Goal: Task Accomplishment & Management: Manage account settings

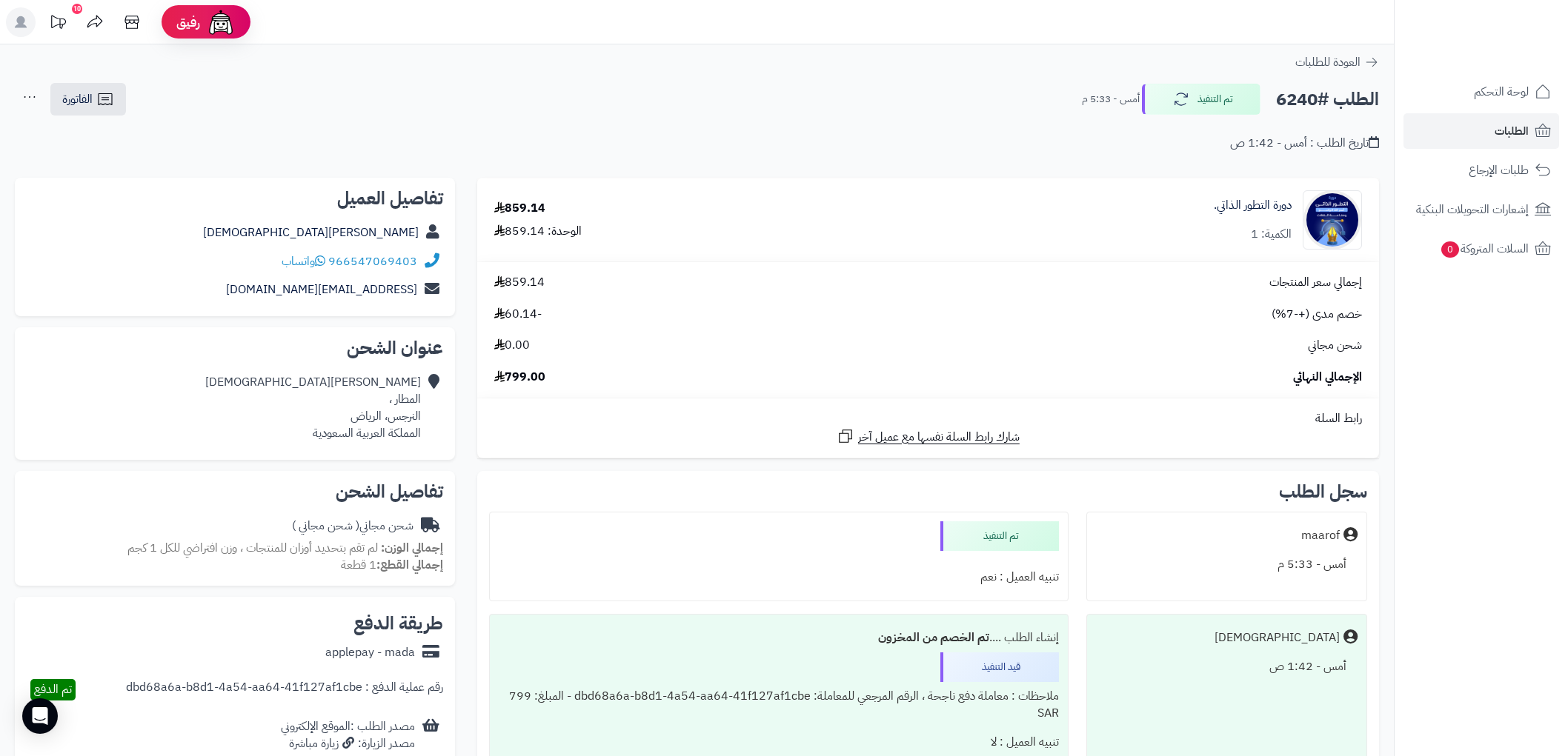
scroll to position [164, 0]
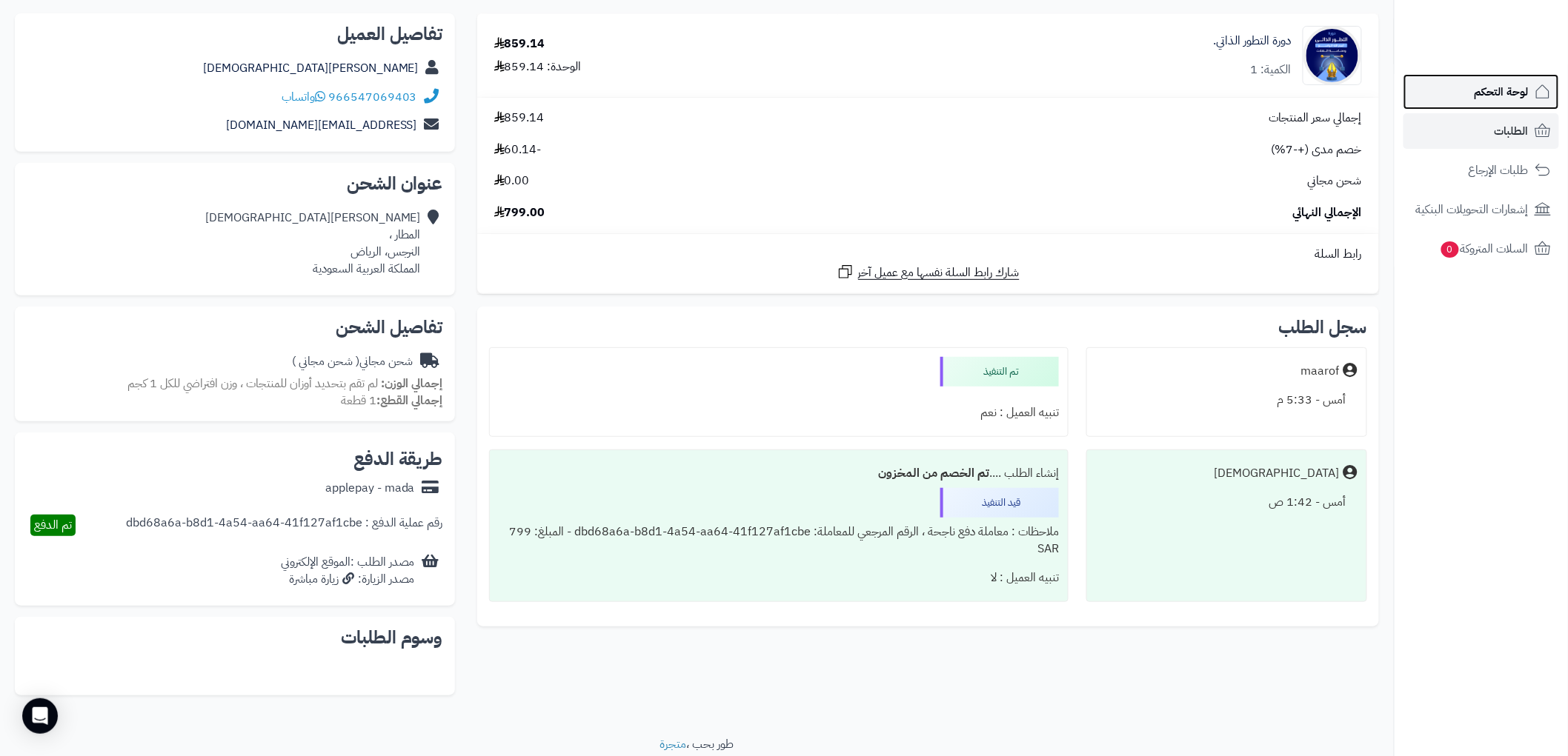
click at [1489, 99] on span "لوحة التحكم" at bounding box center [1501, 92] width 54 height 21
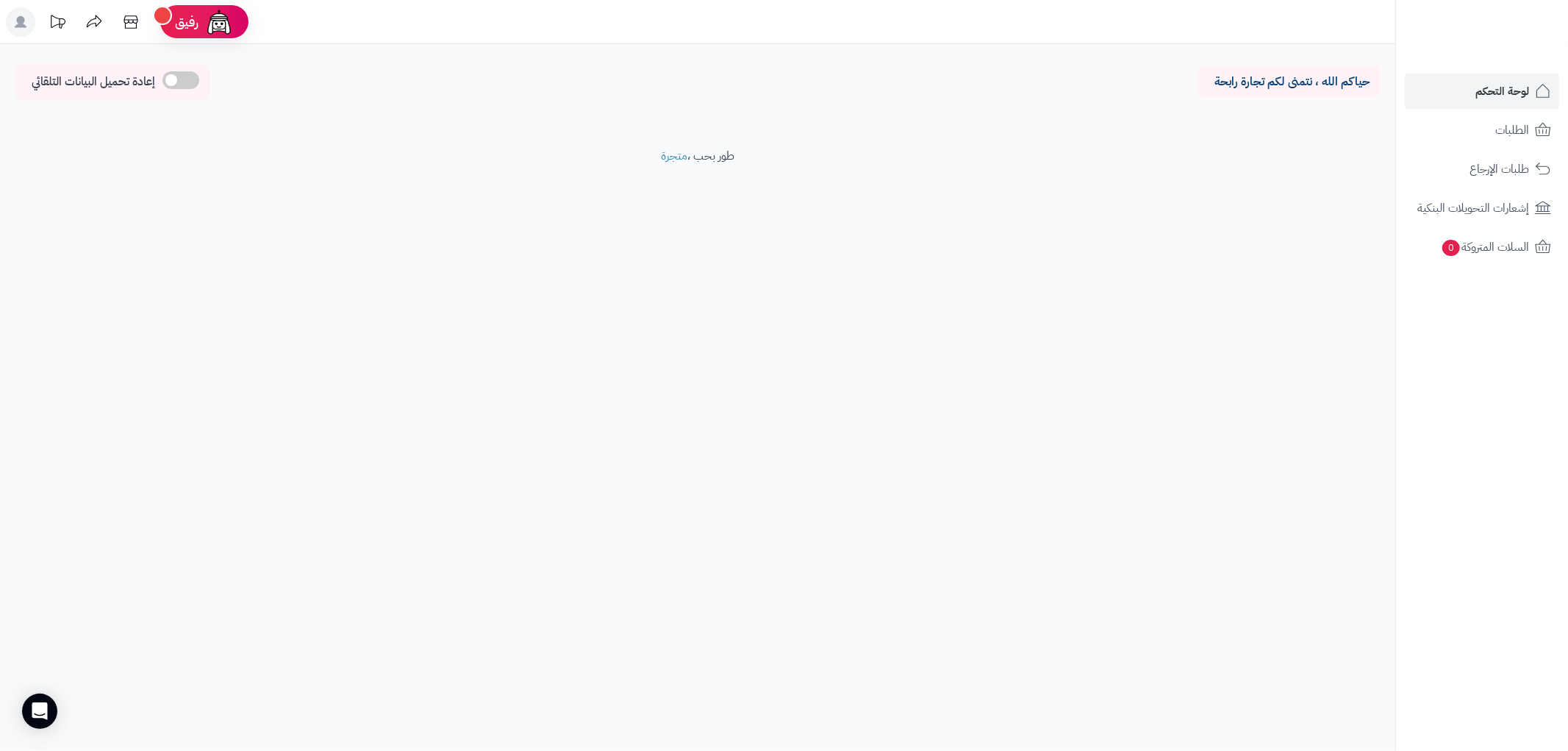
click at [25, 23] on rect at bounding box center [21, 22] width 29 height 29
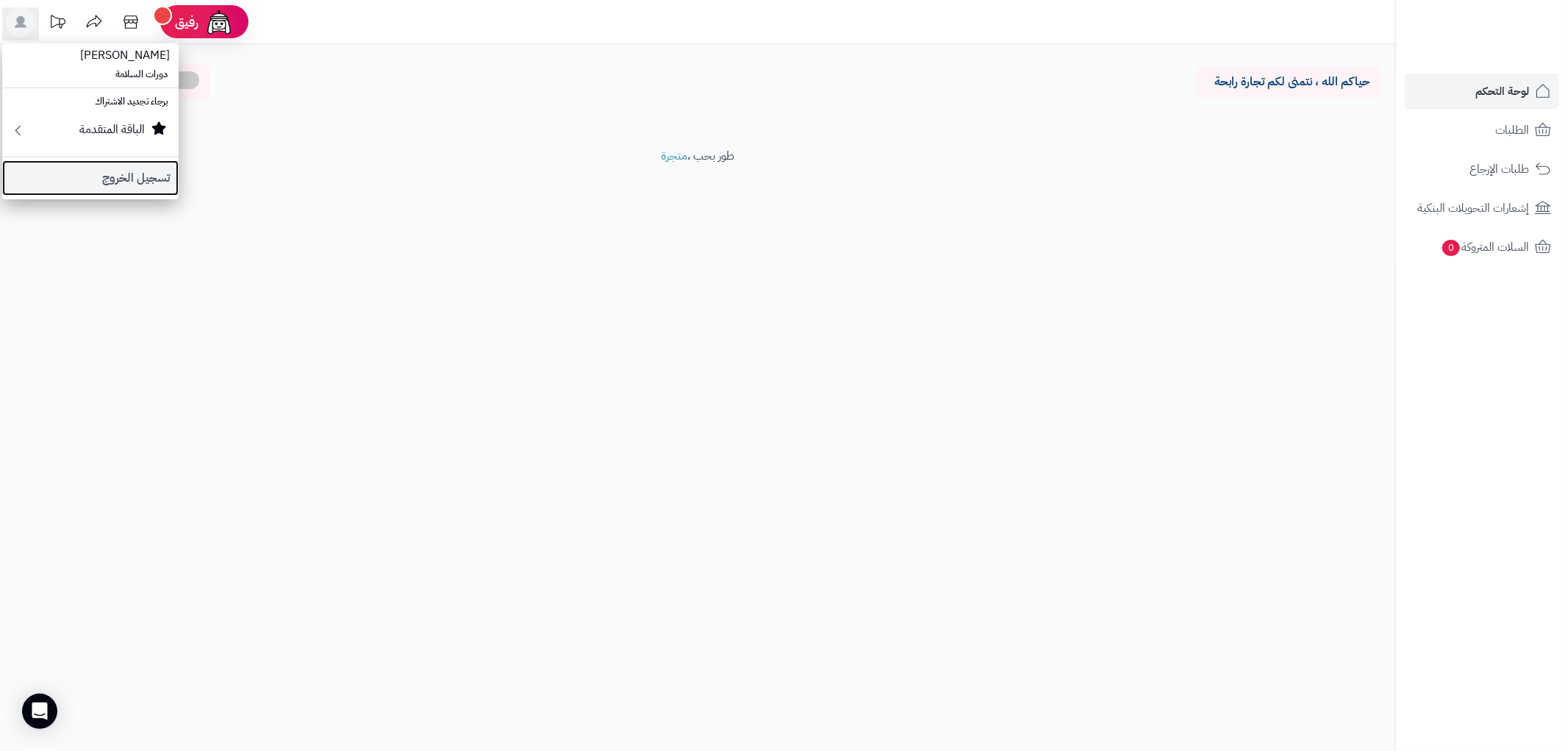
click at [142, 183] on link "تسجيل الخروج" at bounding box center [91, 178] width 177 height 35
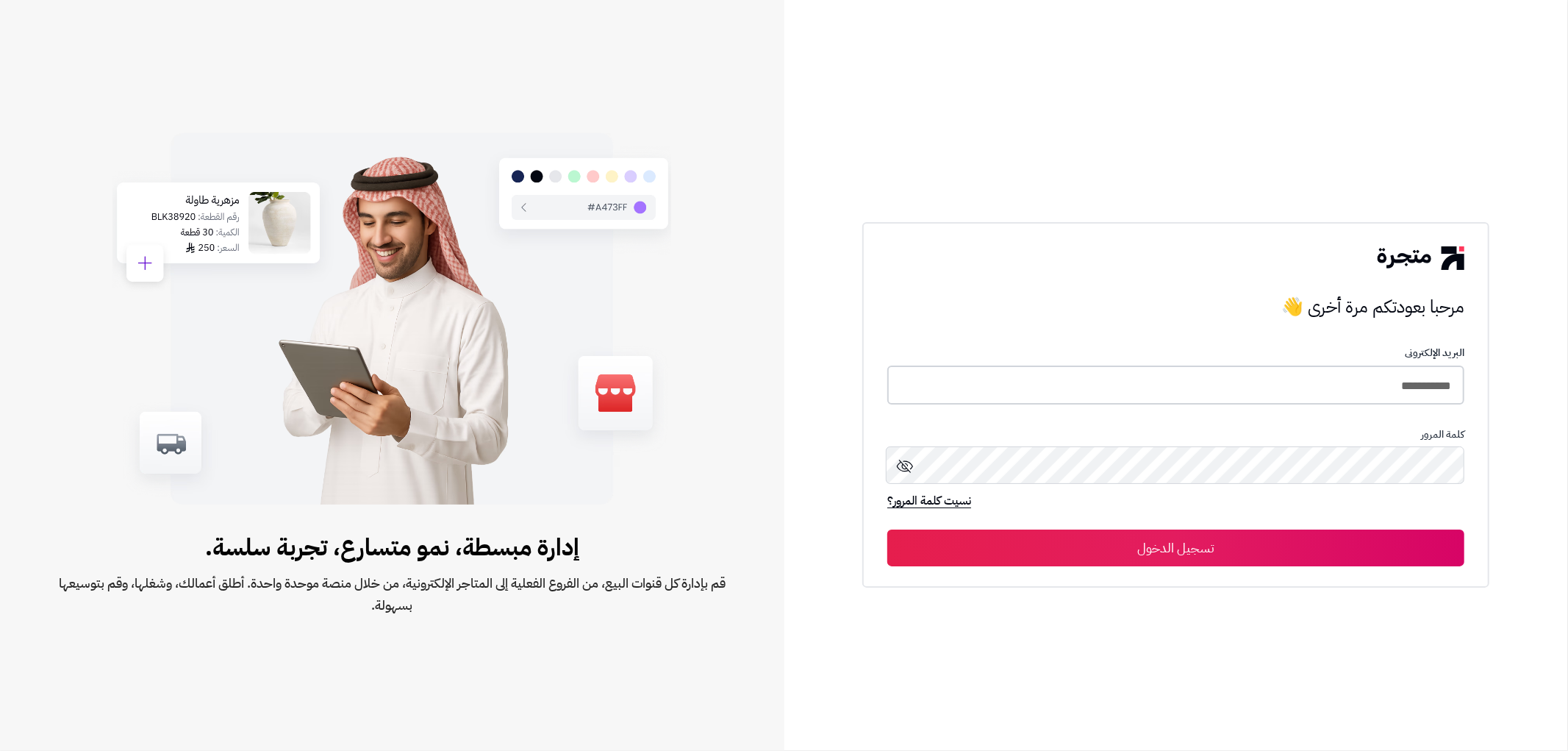
click at [1399, 378] on input "**********" at bounding box center [1176, 385] width 577 height 39
type input "*******"
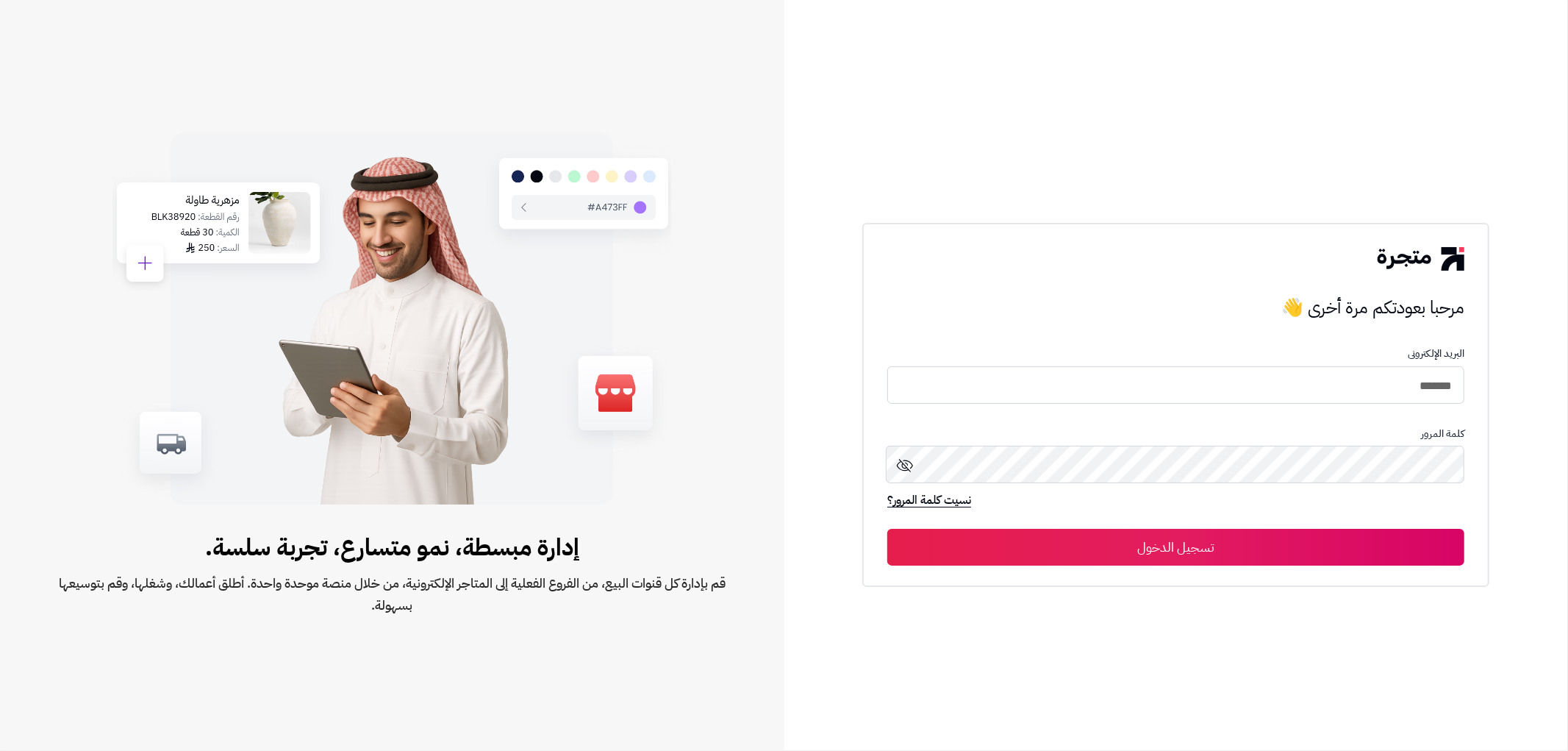
click at [1330, 554] on button "تسجيل الدخول" at bounding box center [1176, 547] width 577 height 37
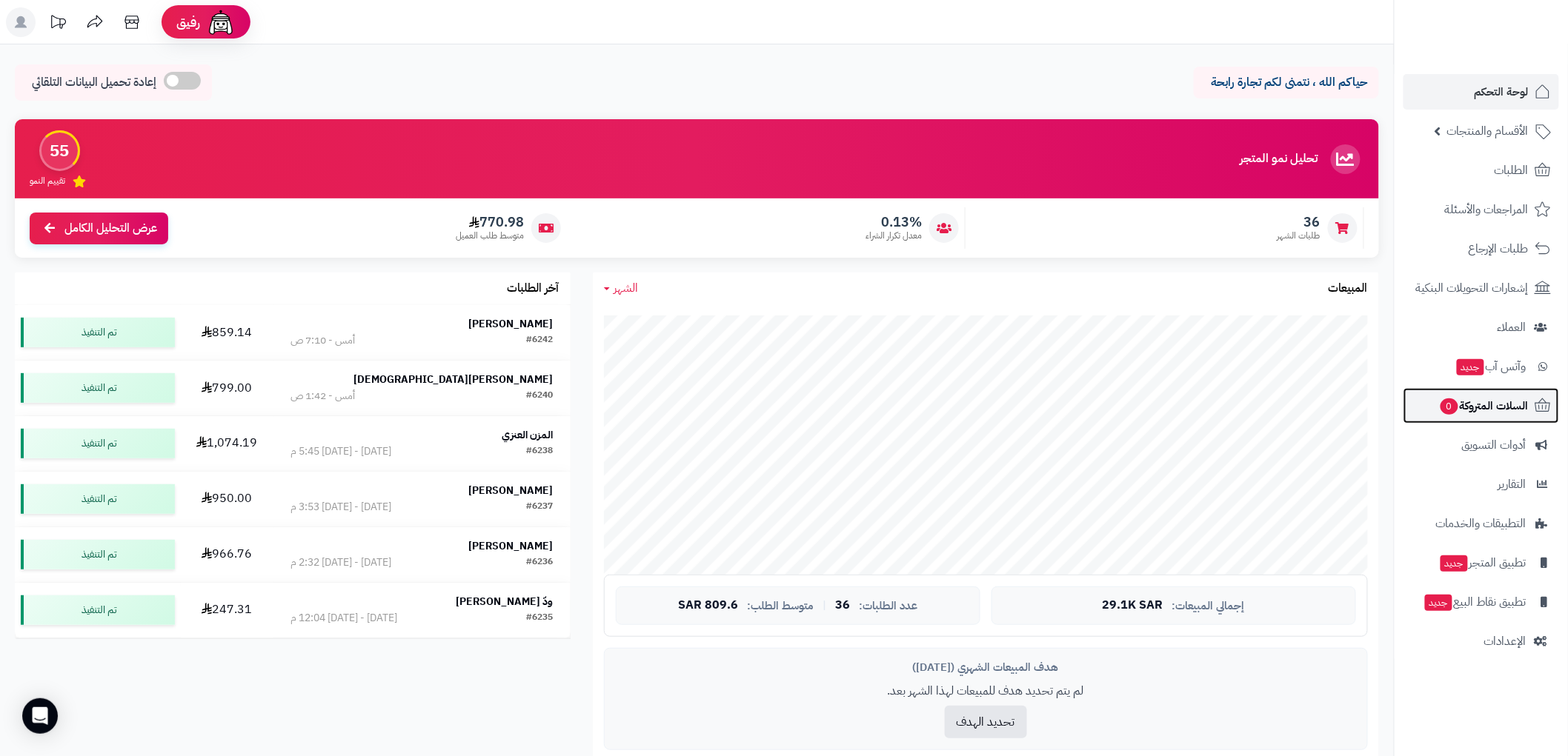
click at [1469, 406] on span "السلات المتروكة 0" at bounding box center [1483, 406] width 90 height 21
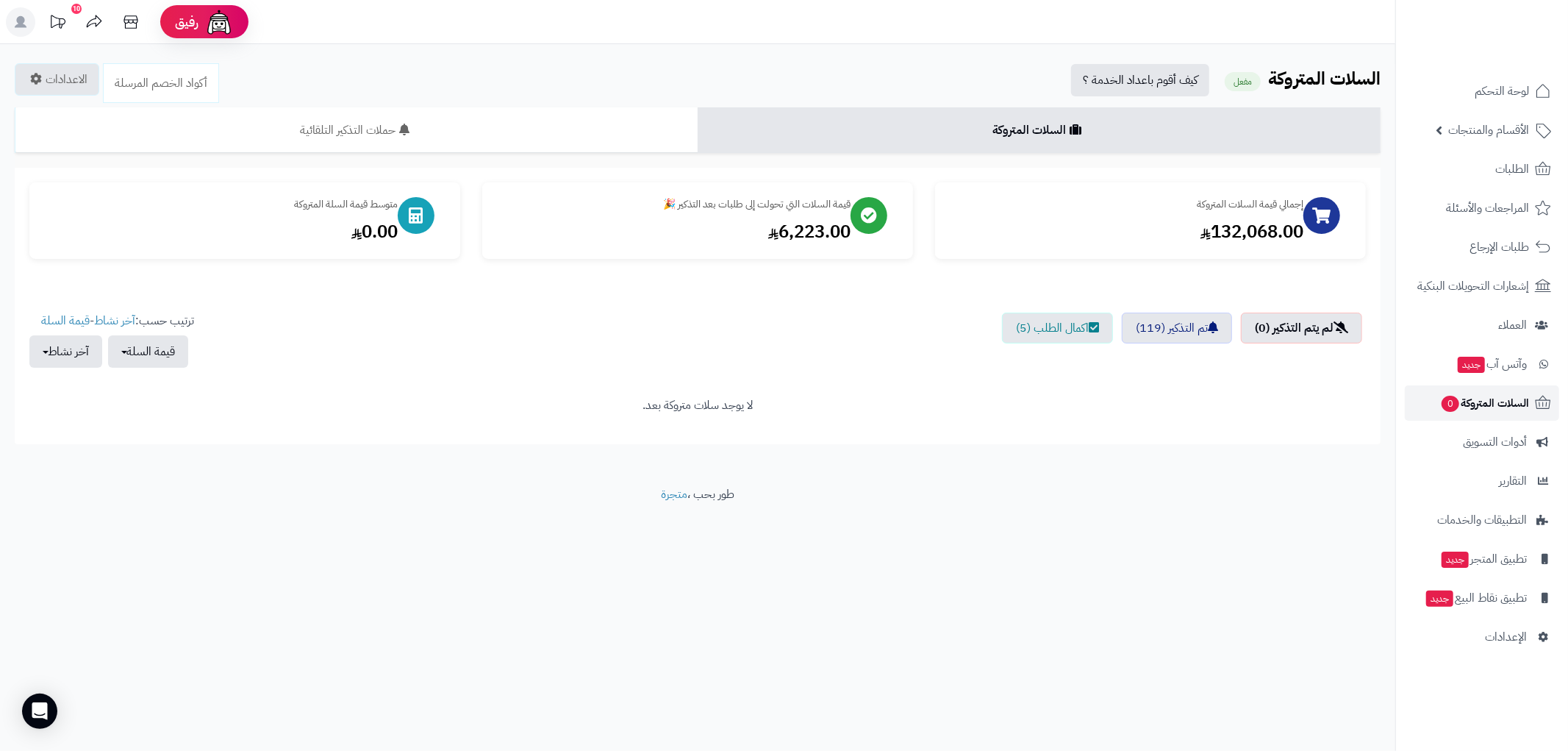
click at [1499, 399] on span "السلات المتروكة 0" at bounding box center [1485, 403] width 89 height 21
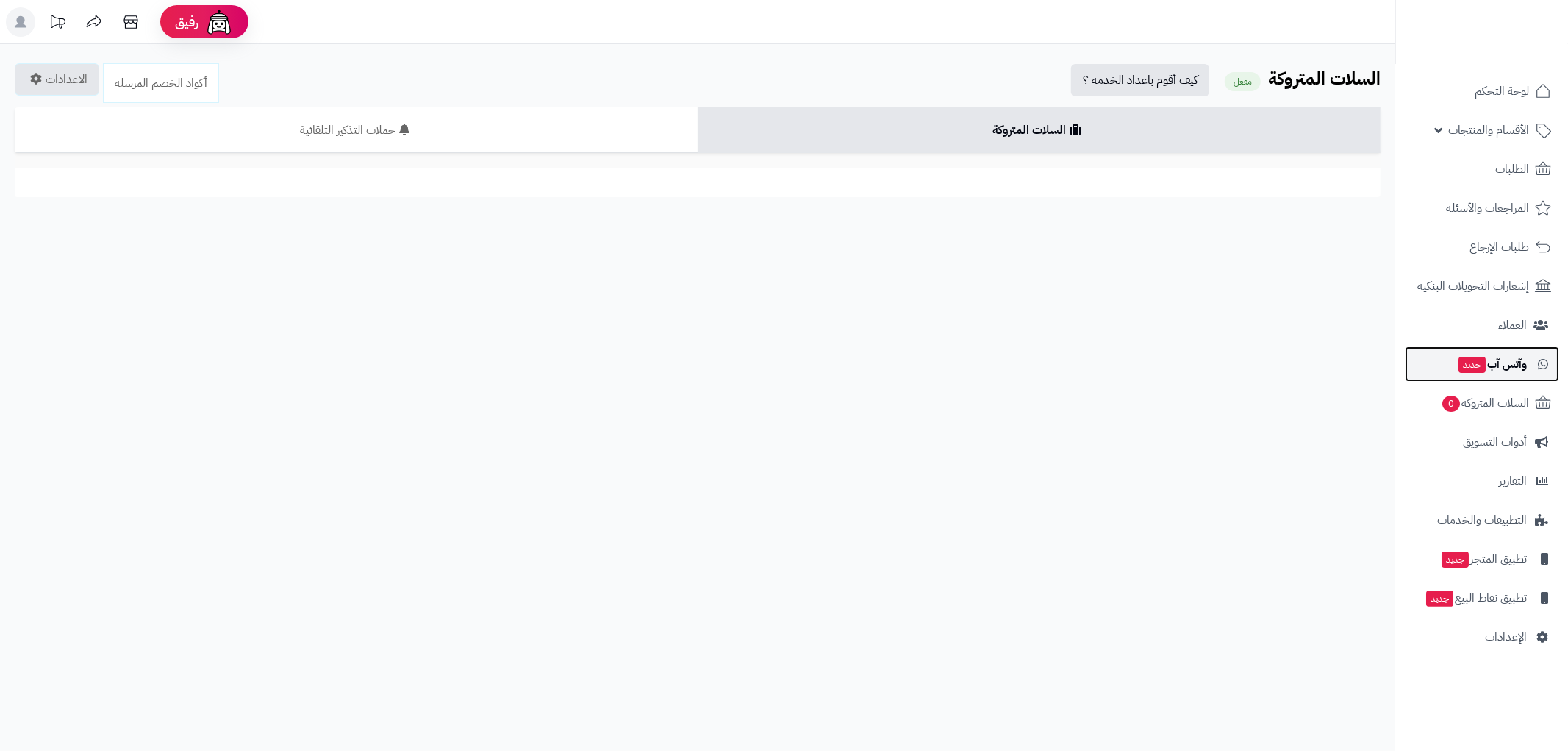
click at [1491, 366] on span "وآتس آب جديد" at bounding box center [1492, 364] width 69 height 21
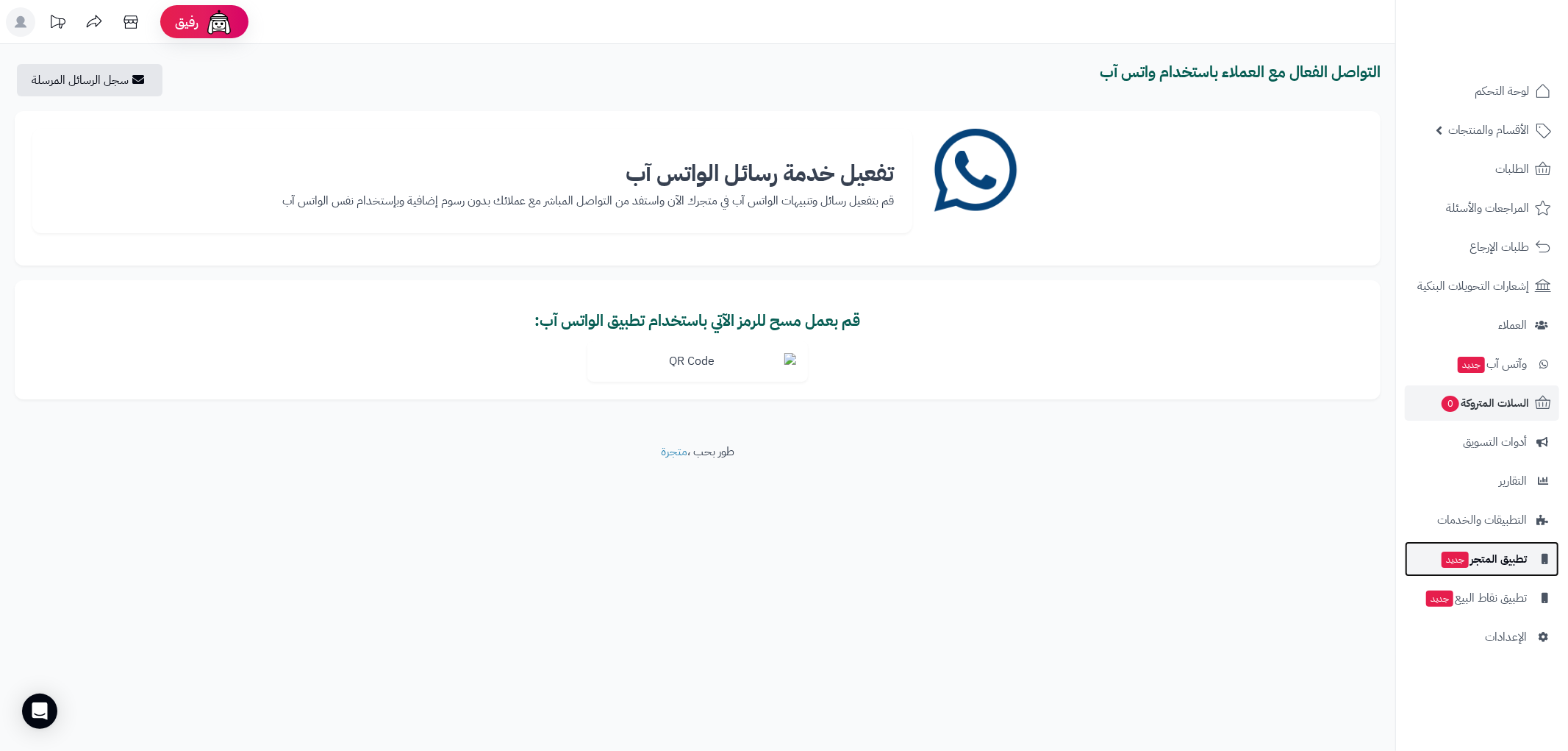
click at [1488, 562] on span "تطبيق المتجر جديد" at bounding box center [1483, 559] width 87 height 21
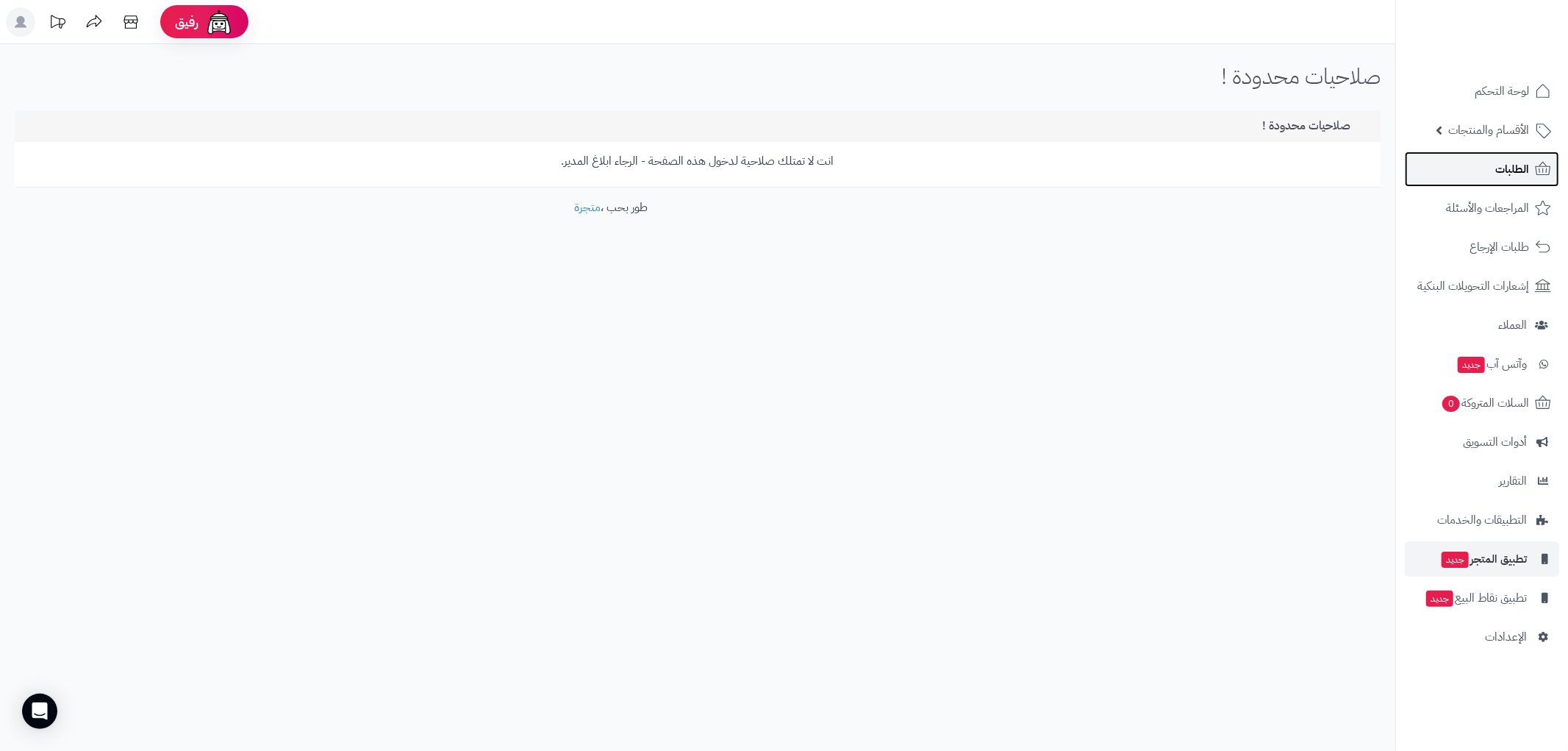
click at [1500, 160] on span "الطلبات" at bounding box center [1511, 169] width 33 height 21
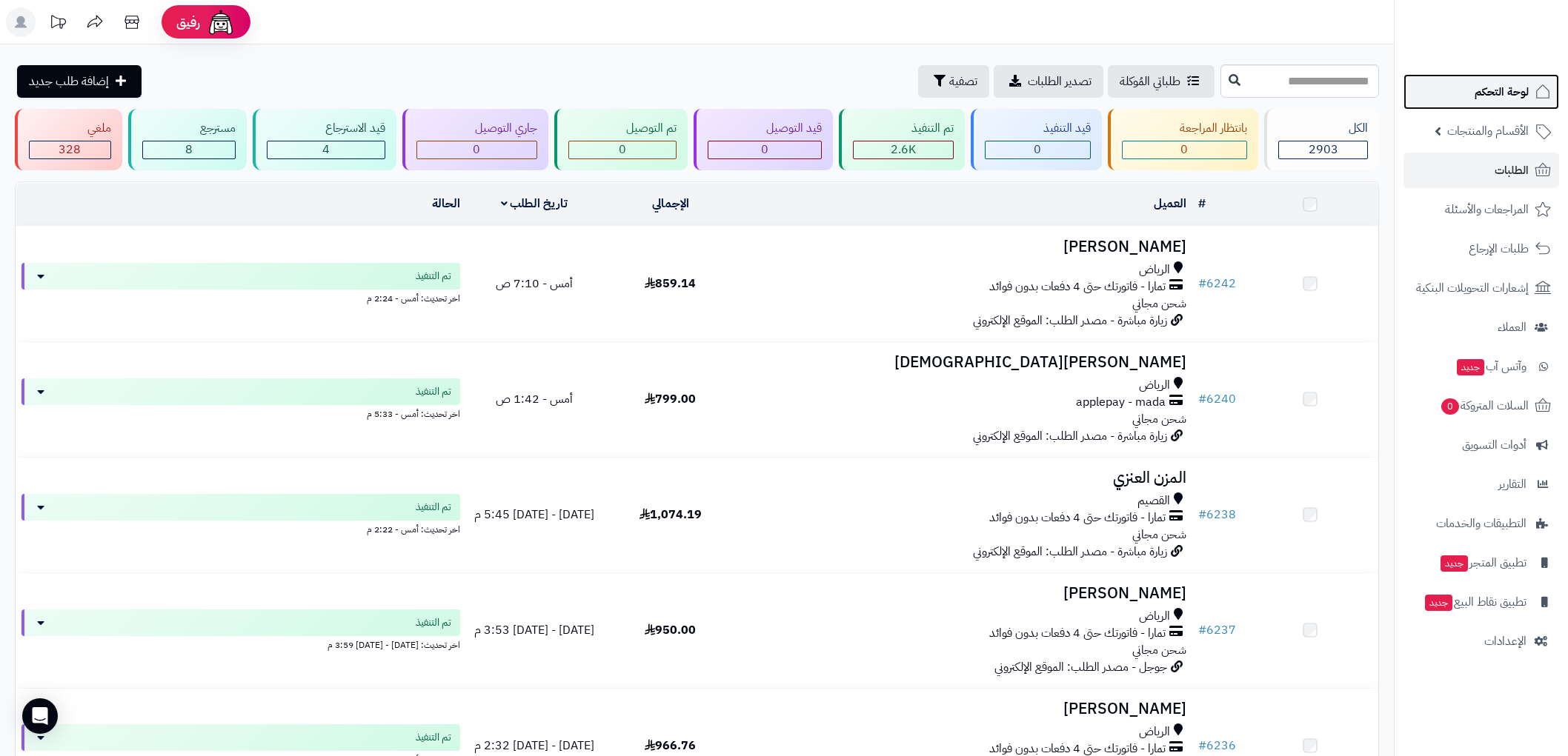
click at [1501, 87] on span "لوحة التحكم" at bounding box center [1501, 92] width 54 height 21
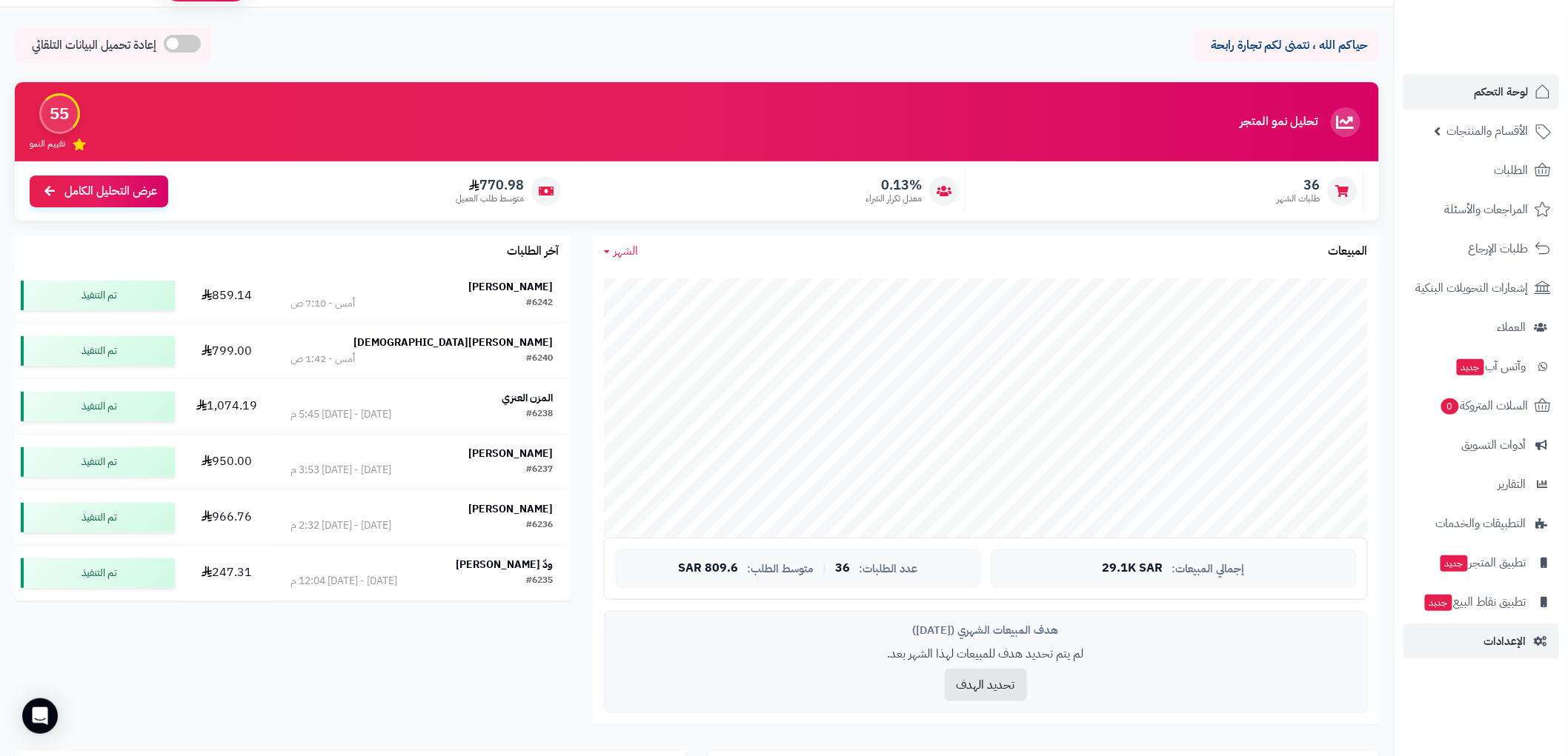
scroll to position [82, 0]
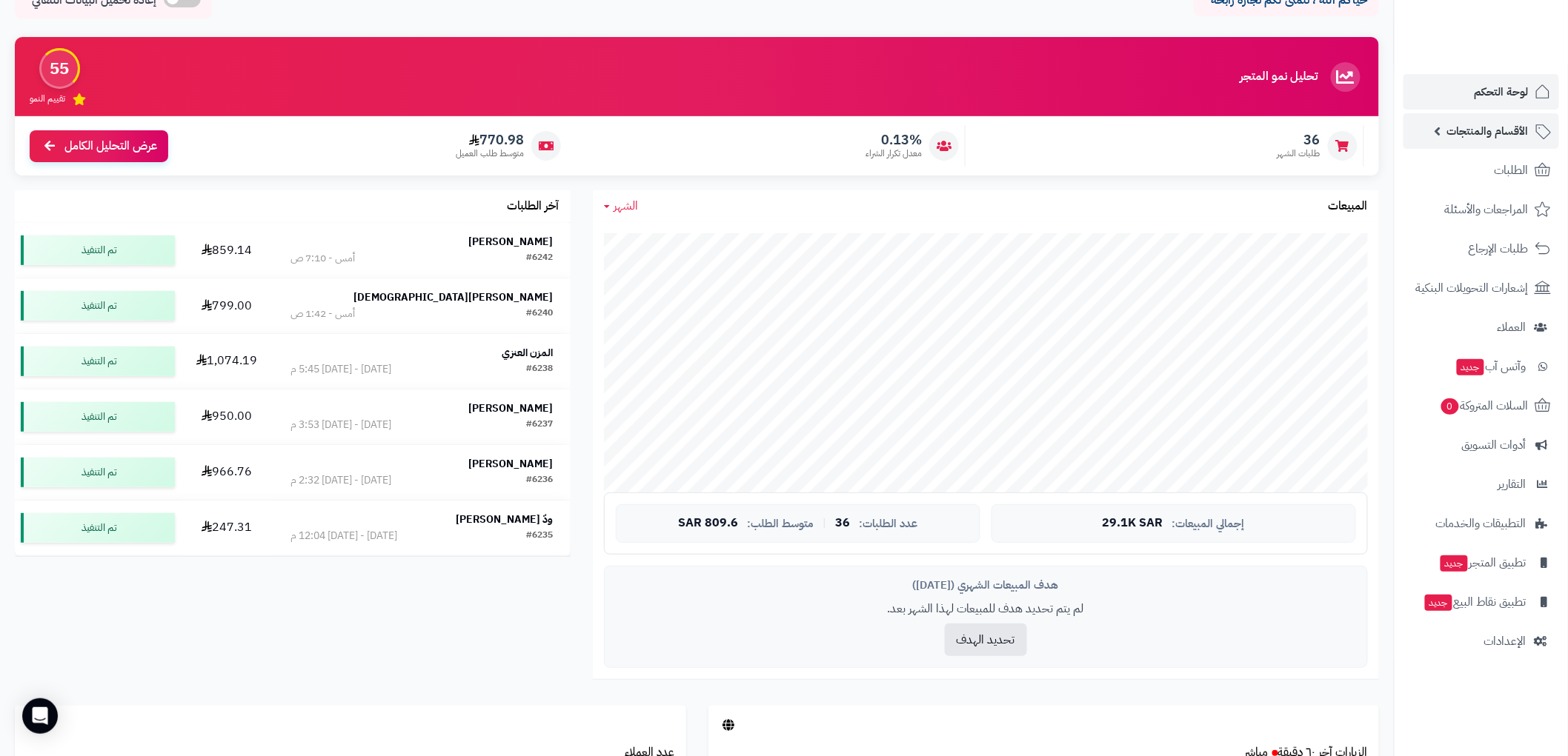
click at [1501, 136] on span "الأقسام والمنتجات" at bounding box center [1488, 131] width 81 height 21
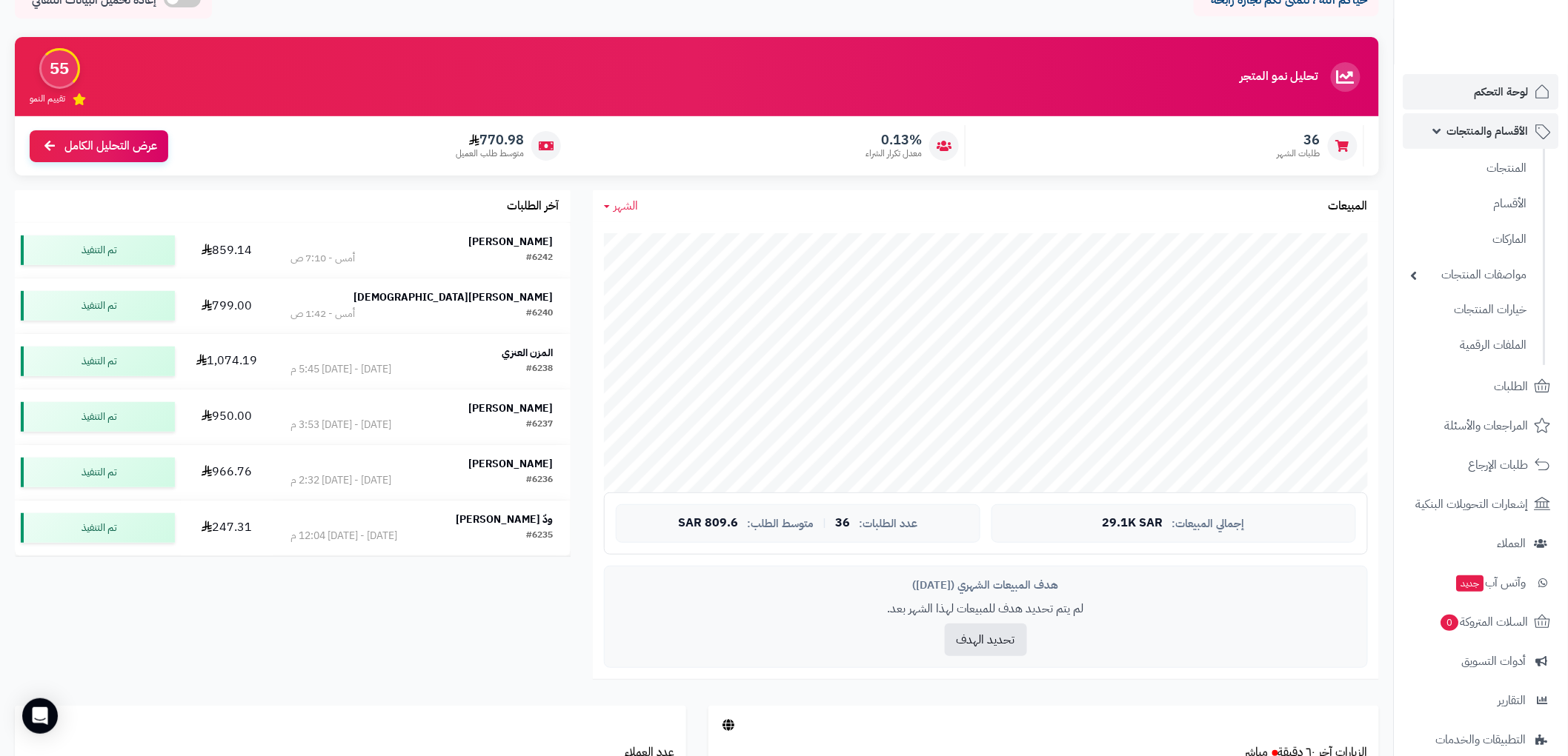
click at [1499, 137] on span "الأقسام والمنتجات" at bounding box center [1488, 131] width 81 height 21
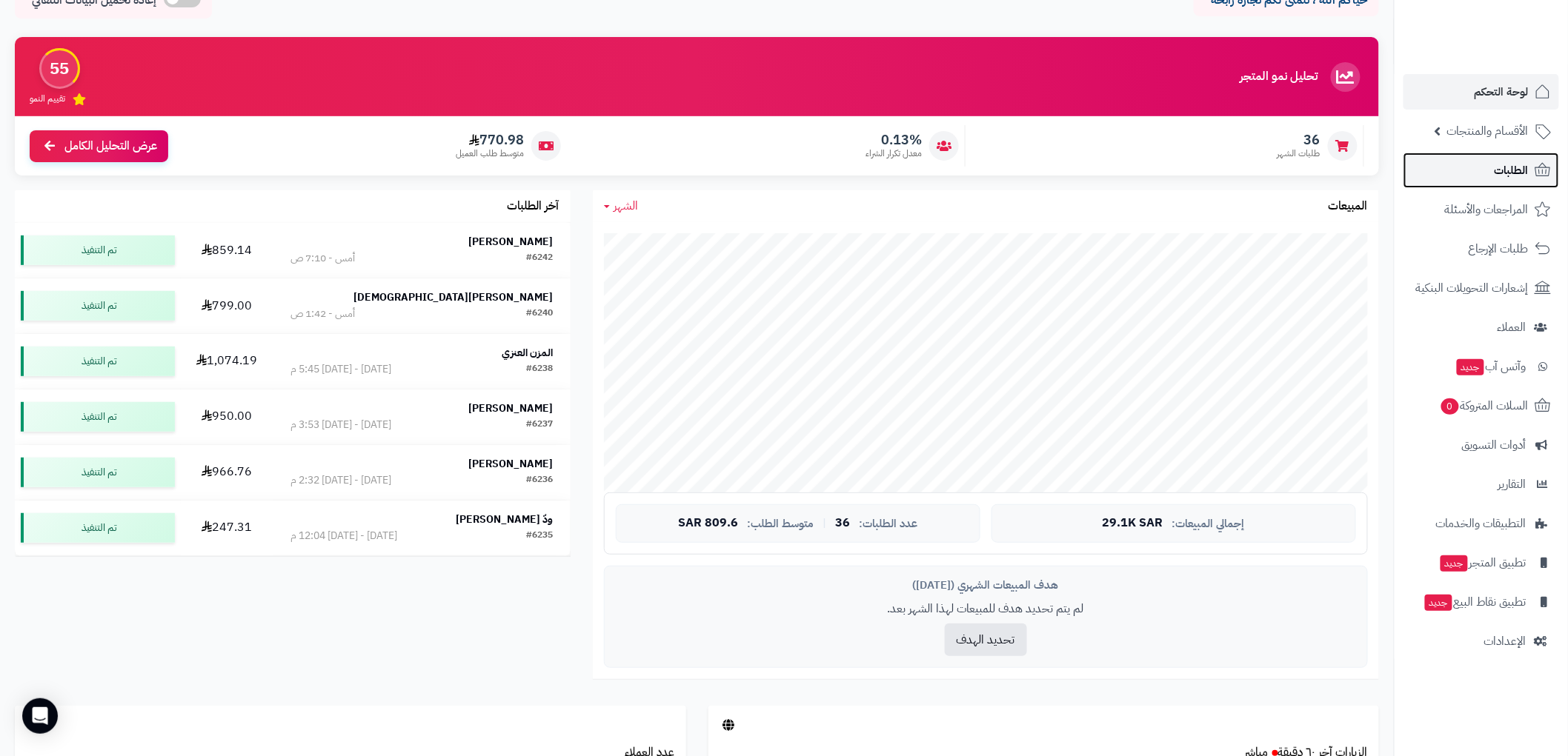
click at [1514, 163] on span "الطلبات" at bounding box center [1511, 170] width 34 height 21
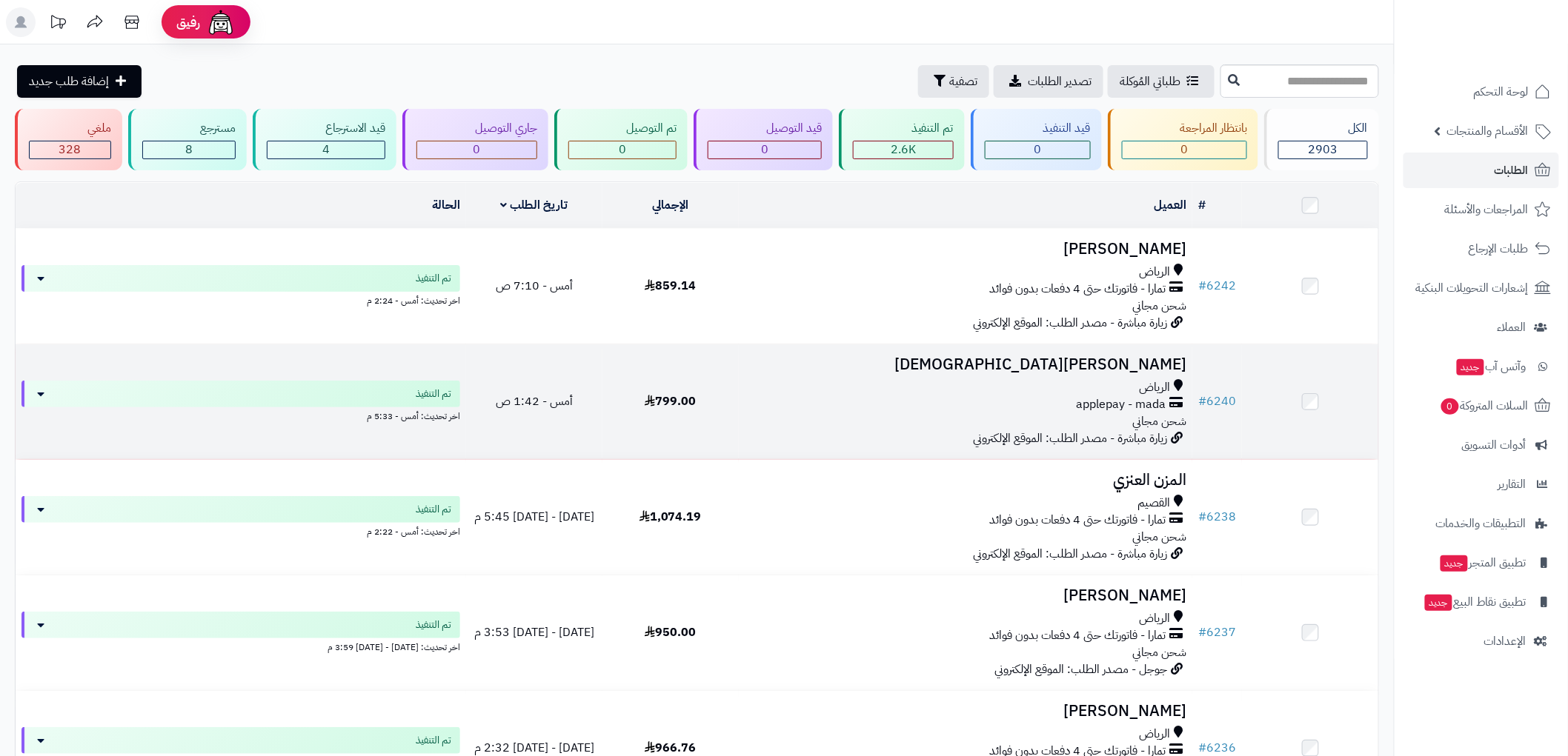
click at [1049, 346] on td "Mona Mohammed الرياض applepay - mada شحن مجاني زيارة مباشرة - مصدر الطلب: الموق…" at bounding box center [966, 402] width 454 height 115
click at [1089, 371] on h3 "[PERSON_NAME][DEMOGRAPHIC_DATA]" at bounding box center [965, 365] width 442 height 17
